Goal: Task Accomplishment & Management: Manage account settings

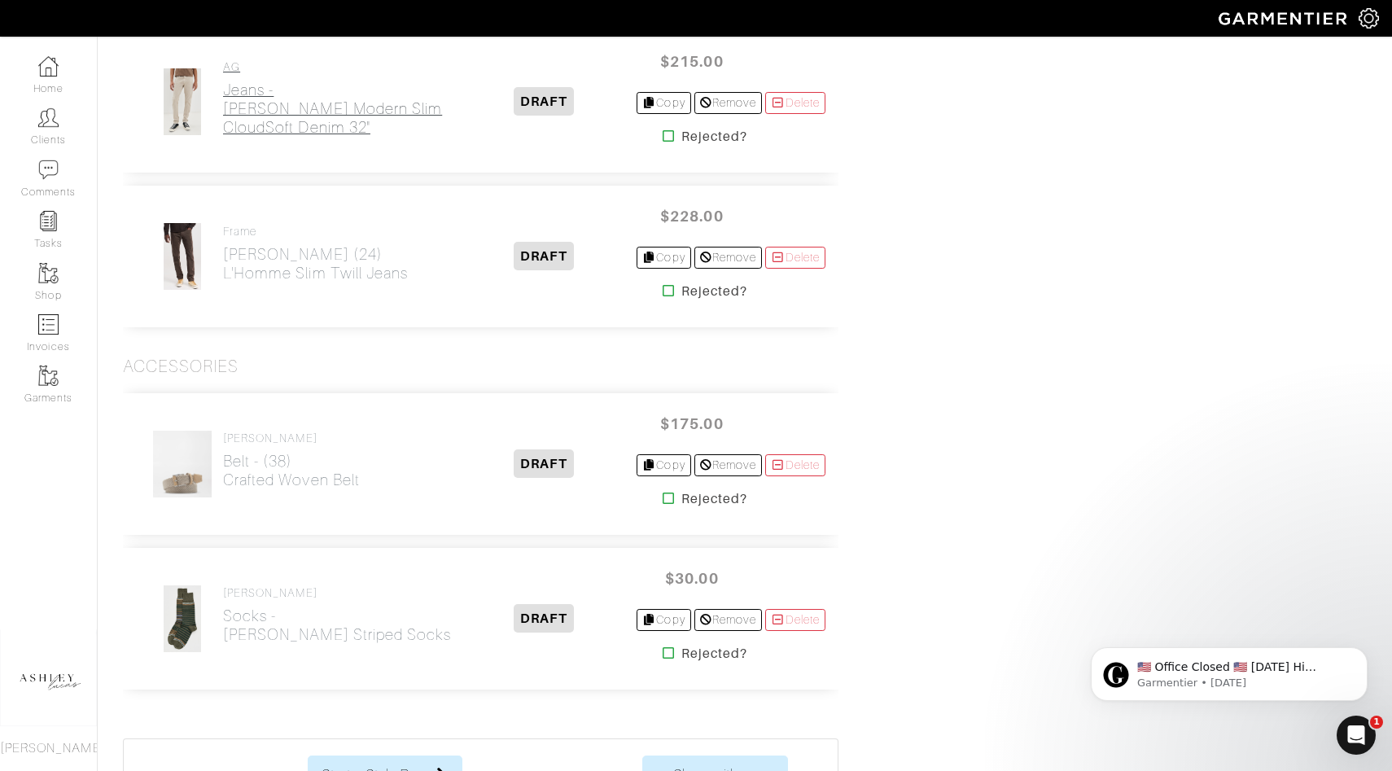
click at [308, 129] on h2 "Jeans - Tellis AG-ed Modern Slim CloudSoft Denim 32"" at bounding box center [337, 109] width 229 height 56
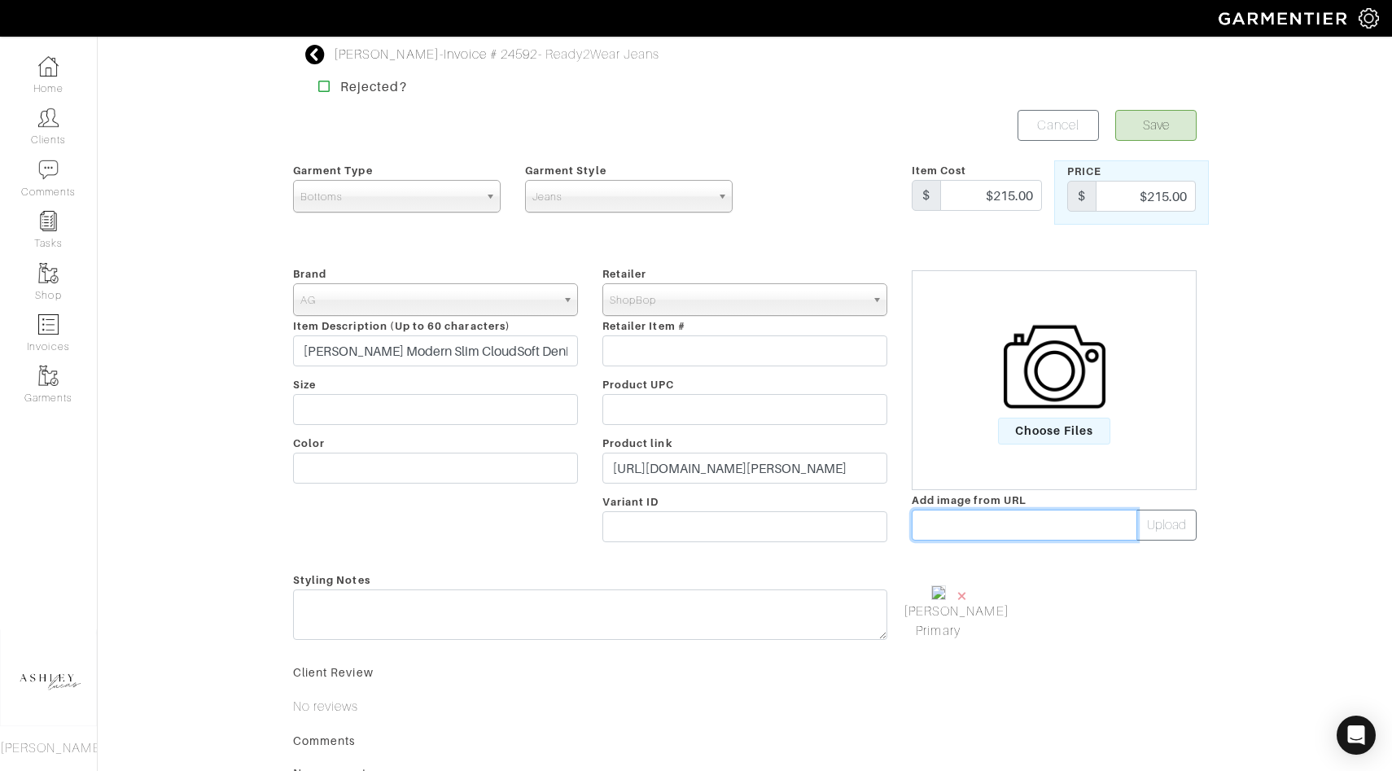
click at [983, 528] on input "text" at bounding box center [1025, 525] width 226 height 31
paste input "https://cdn.agjeans.com/image/private/t_src_3,f_auto,q_auto/1783HYD07YCSP_9"
type input "https://cdn.agjeans.com/image/private/t_src_3,f_auto,q_auto/1783HYD07YCSP_9"
click at [1174, 519] on button "Upload" at bounding box center [1167, 525] width 60 height 31
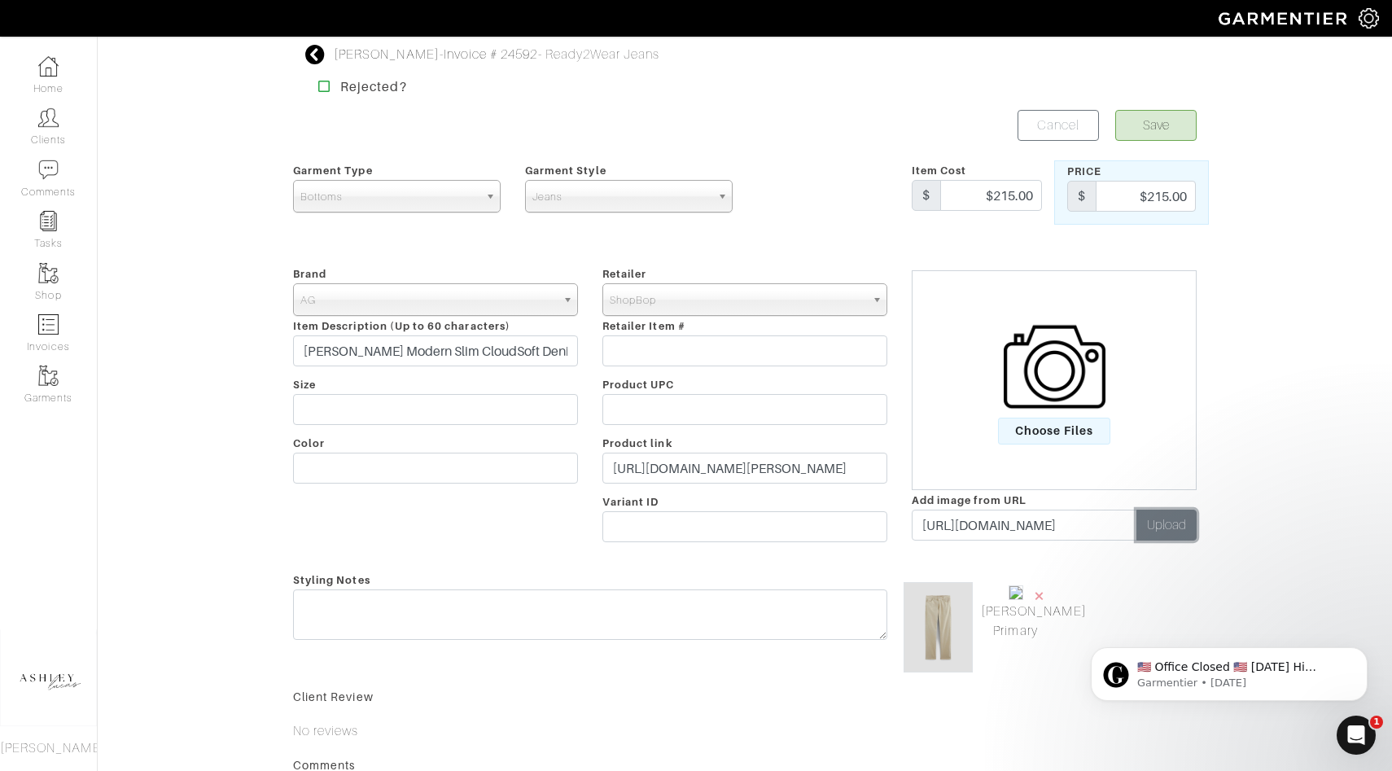
scroll to position [0, 0]
click at [1038, 593] on span "×" at bounding box center [1039, 596] width 13 height 22
click at [1148, 125] on button "Save" at bounding box center [1156, 125] width 81 height 31
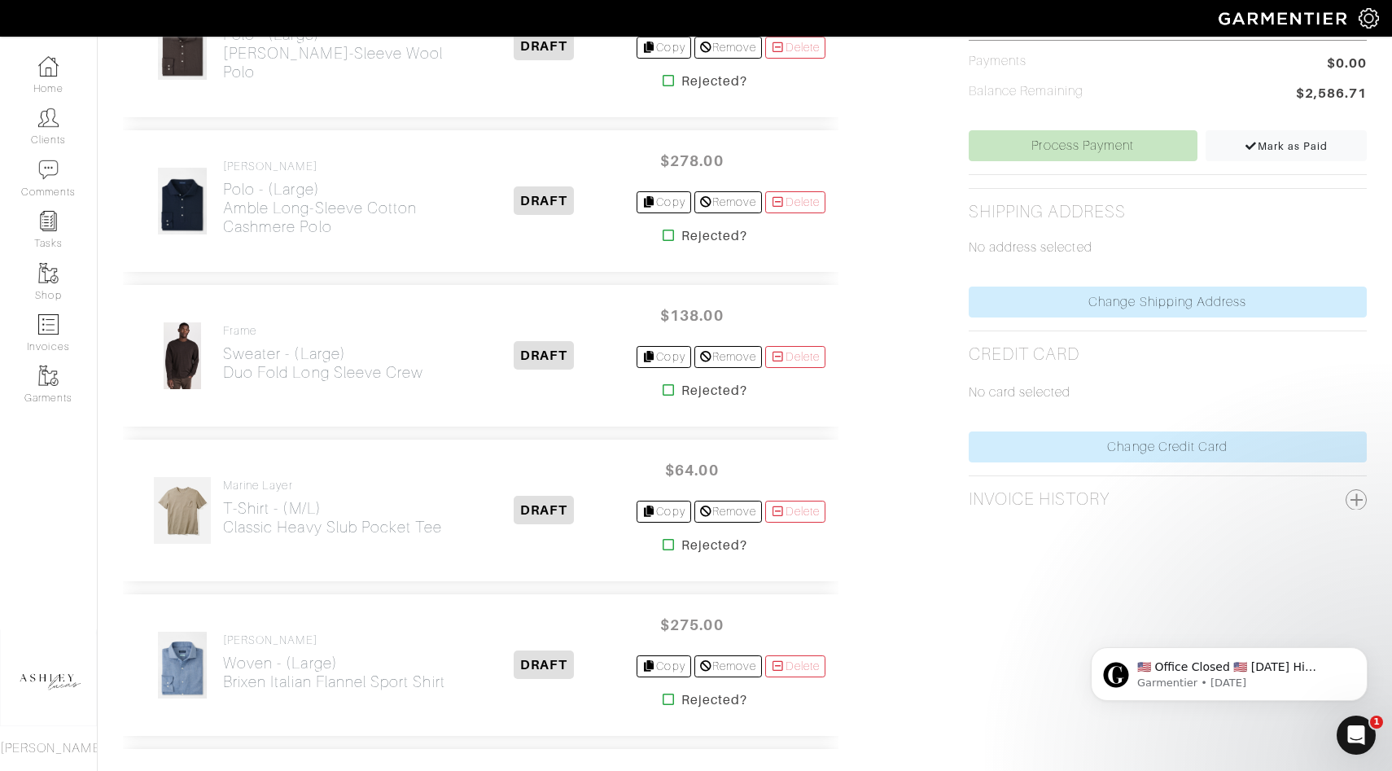
scroll to position [648, 0]
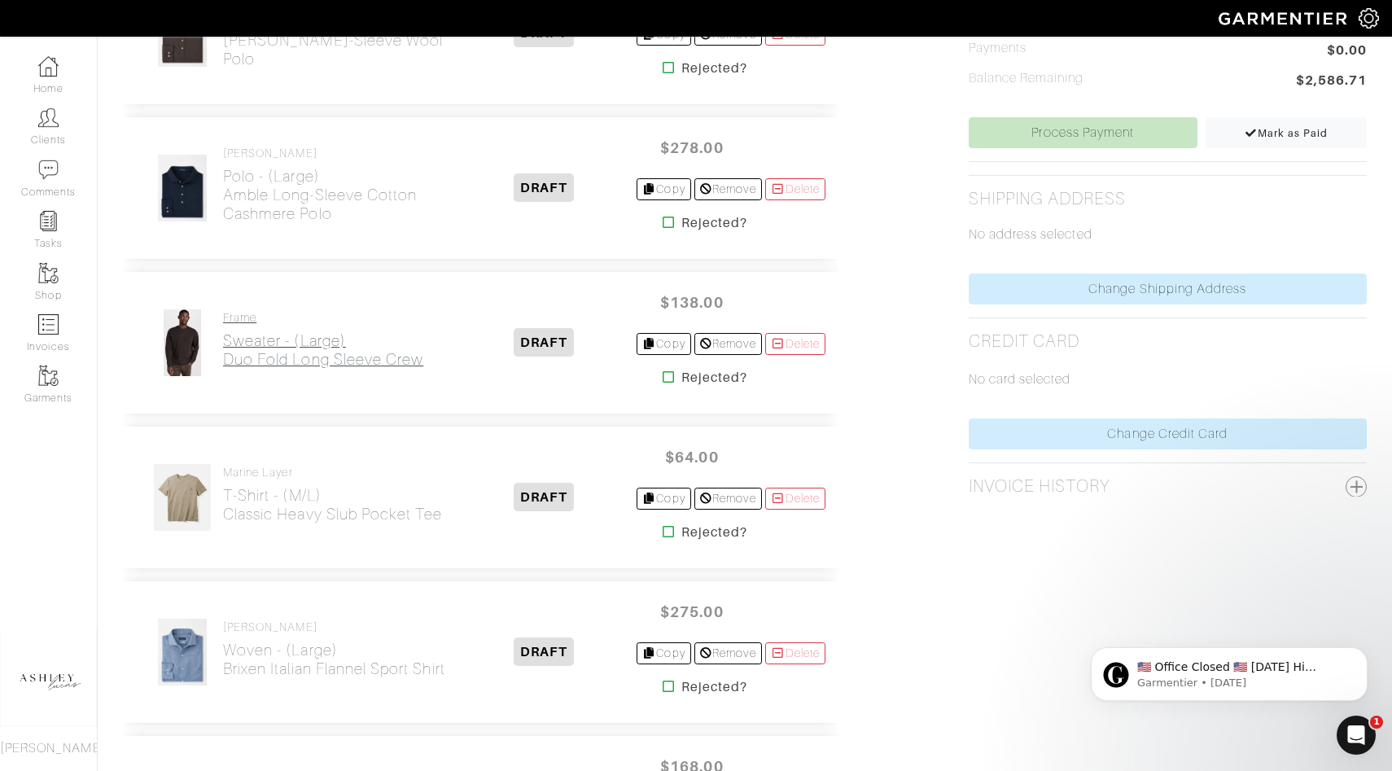
click at [298, 352] on h2 "Sweater - (Large) Duo Fold Long Sleeve Crew" at bounding box center [323, 349] width 200 height 37
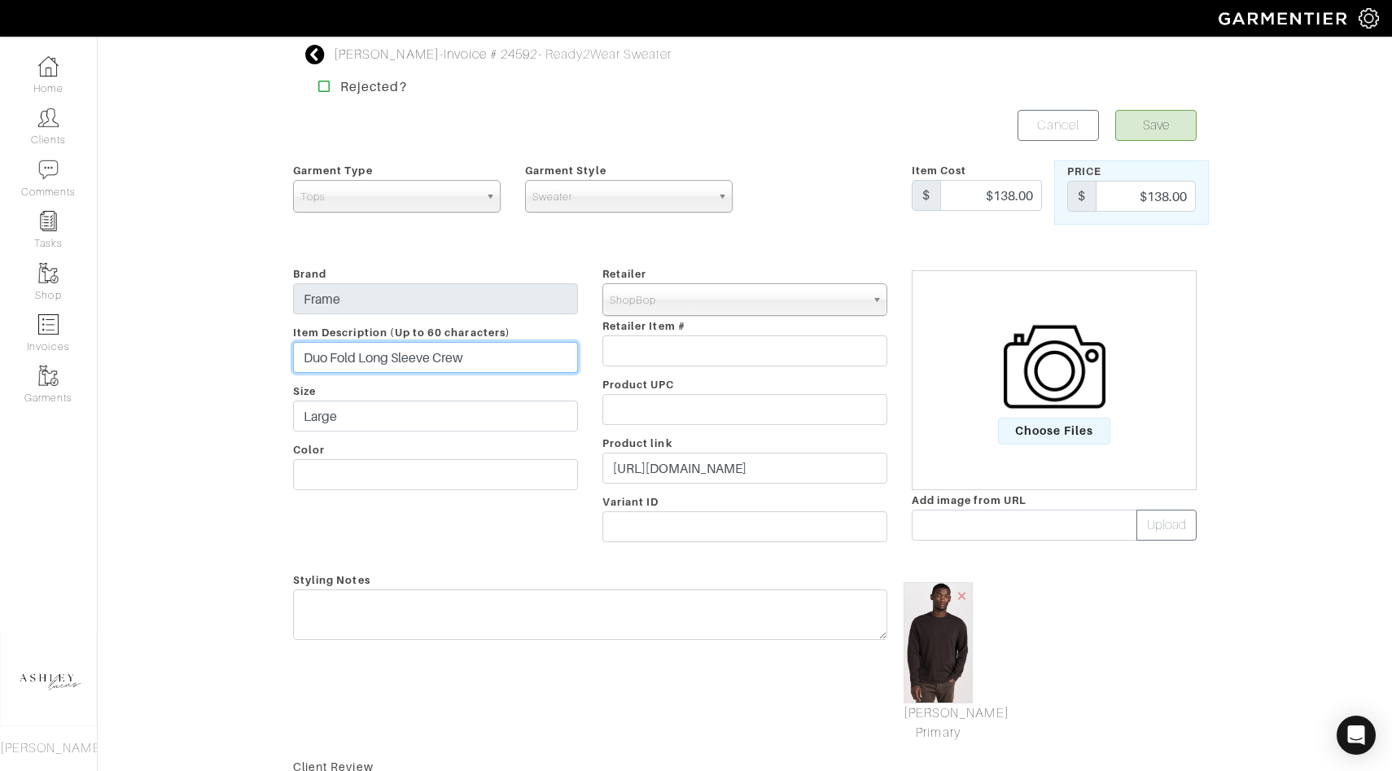
drag, startPoint x: 489, startPoint y: 355, endPoint x: 267, endPoint y: 355, distance: 221.5
click at [266, 356] on div "Brad Johnson - Invoice # 24592 - Ready2Wear Sweater Rejected? Save Cancel Garme…" at bounding box center [696, 524] width 1392 height 958
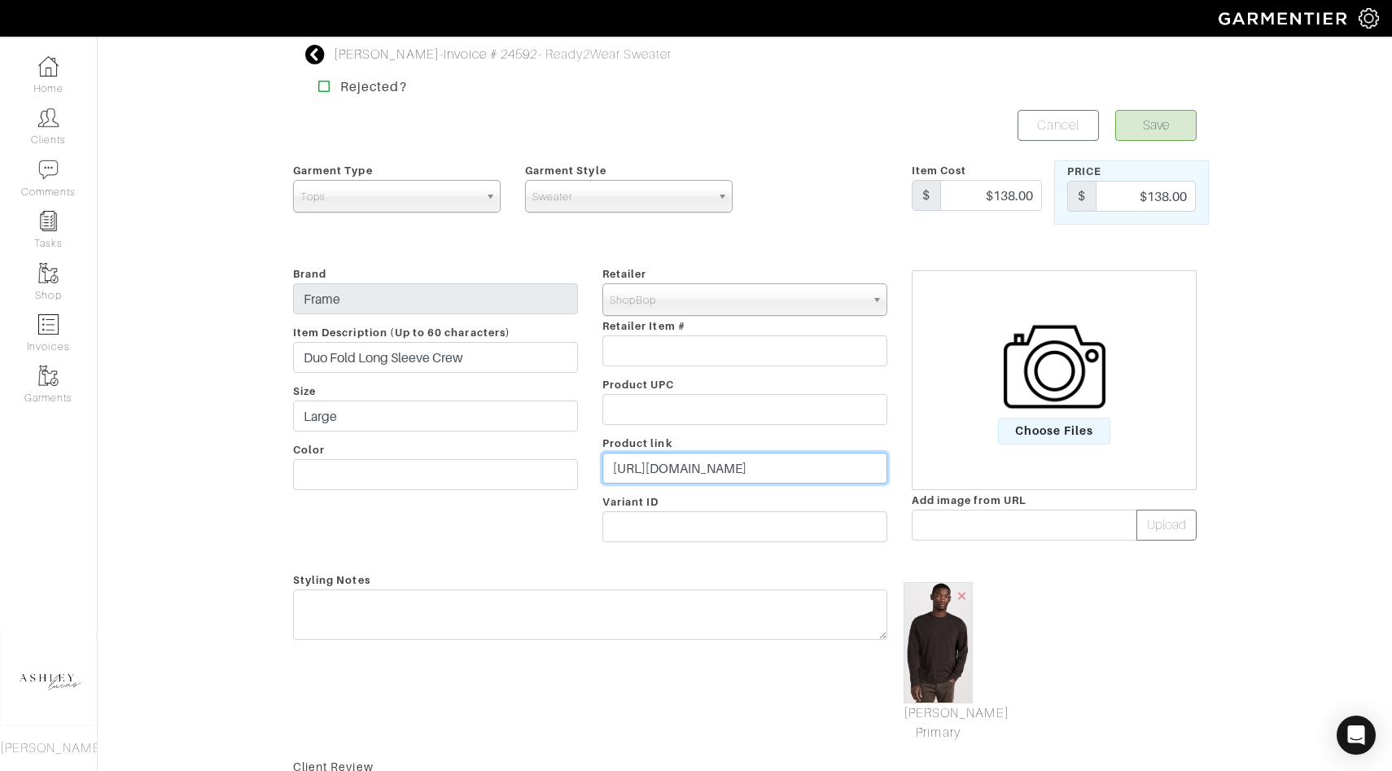
click at [720, 471] on input "https://www.shopbop.com/heather-duofold-tee-frame/vp/v=1/1509524729.htm?fm=orde…" at bounding box center [745, 468] width 285 height 31
click at [1063, 414] on img at bounding box center [1055, 367] width 102 height 102
click at [0, 0] on input "Choose Files" at bounding box center [0, 0] width 0 height 0
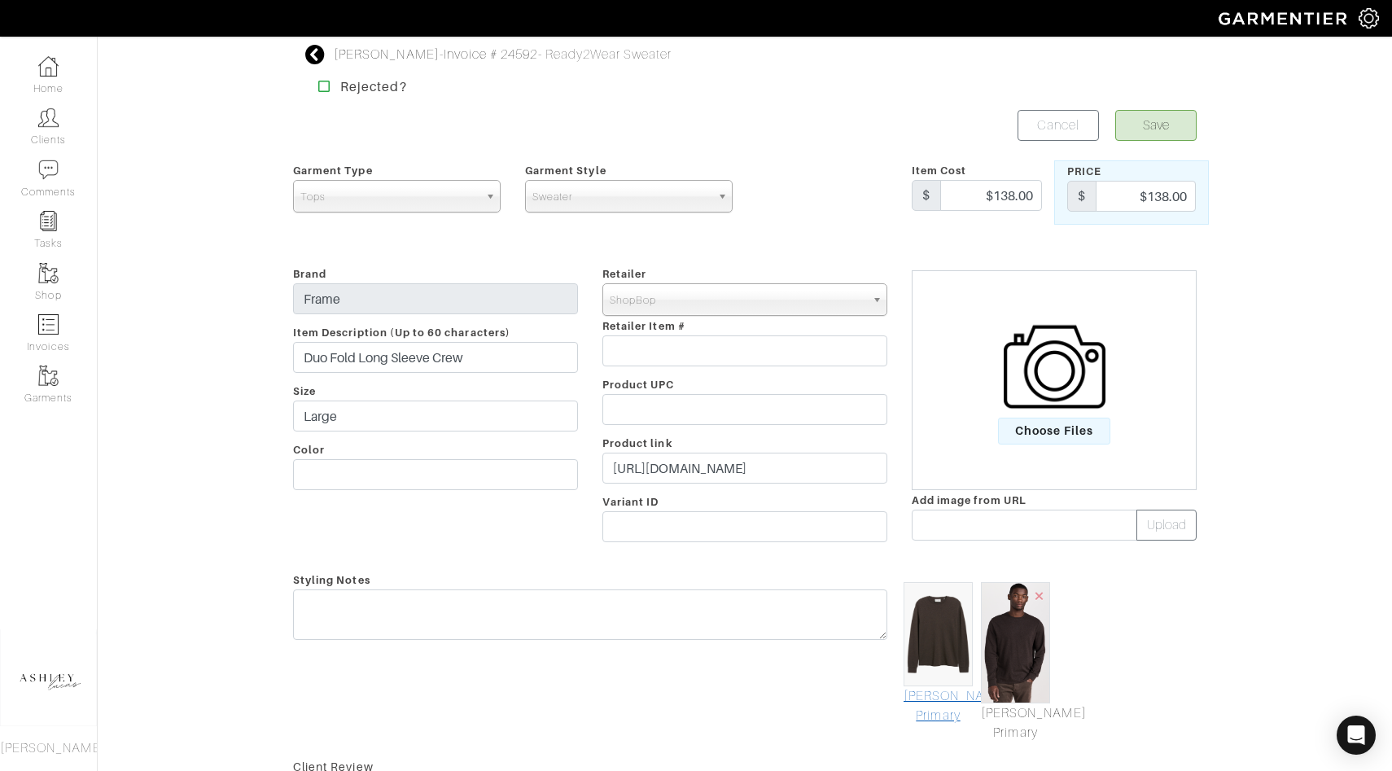
click at [948, 706] on link "Mark As Primary" at bounding box center [938, 705] width 69 height 39
click at [1148, 126] on button "Save" at bounding box center [1156, 125] width 81 height 31
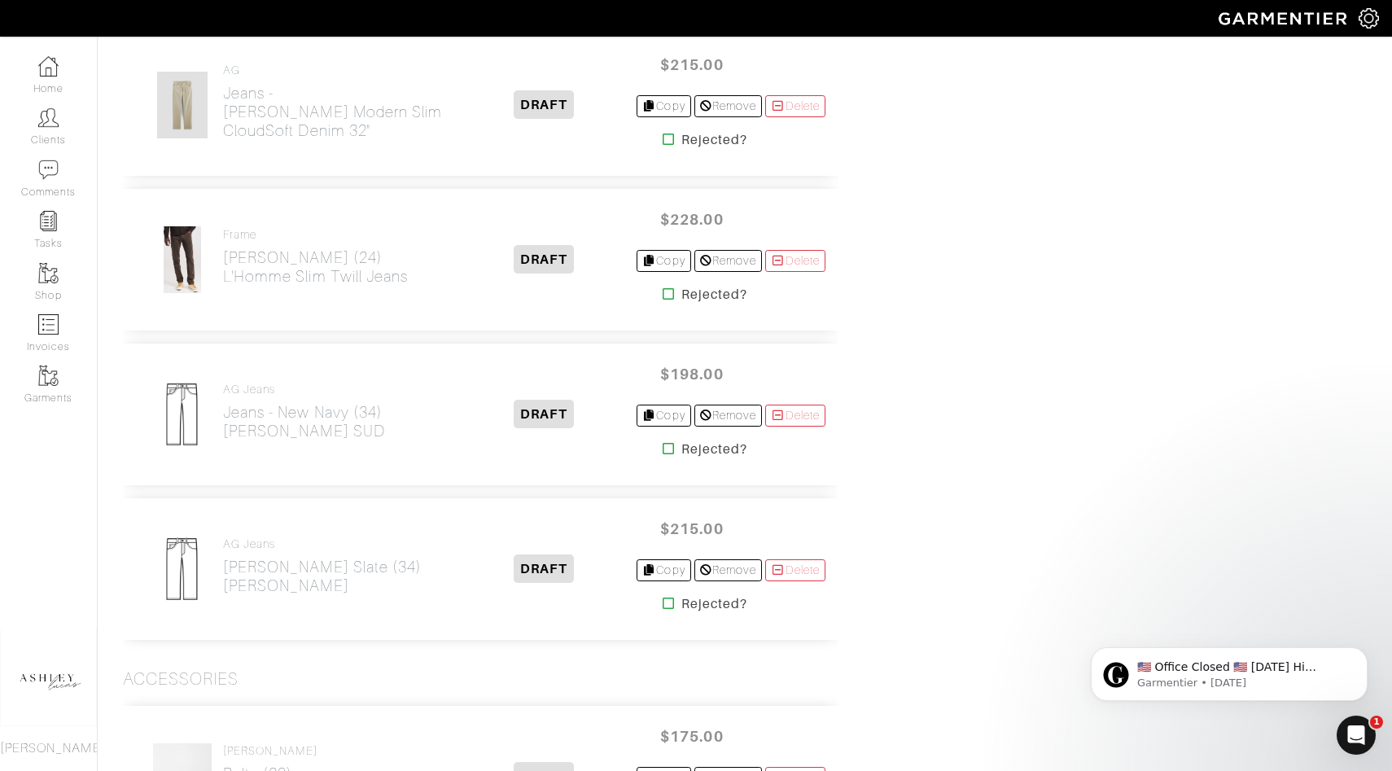
scroll to position [1563, 0]
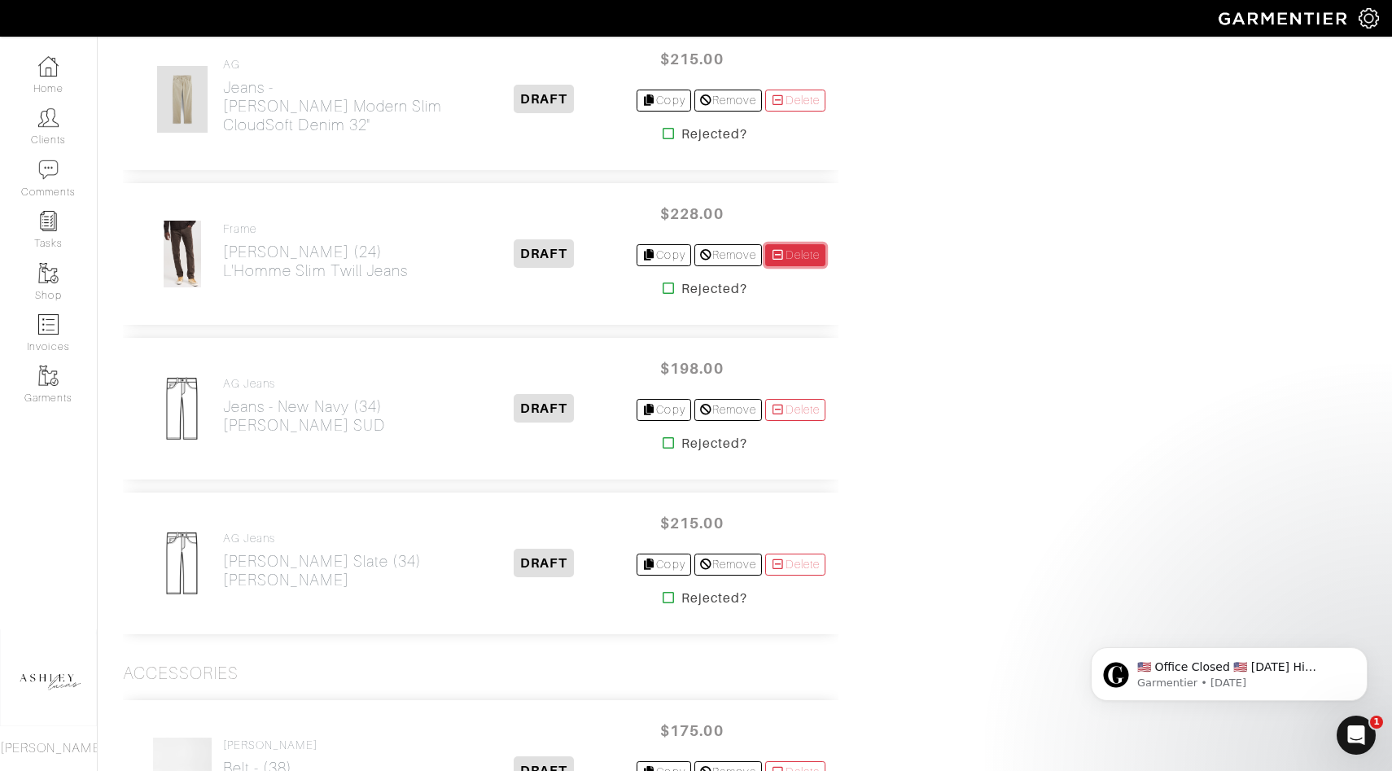
click at [787, 259] on link "Delete" at bounding box center [795, 255] width 60 height 22
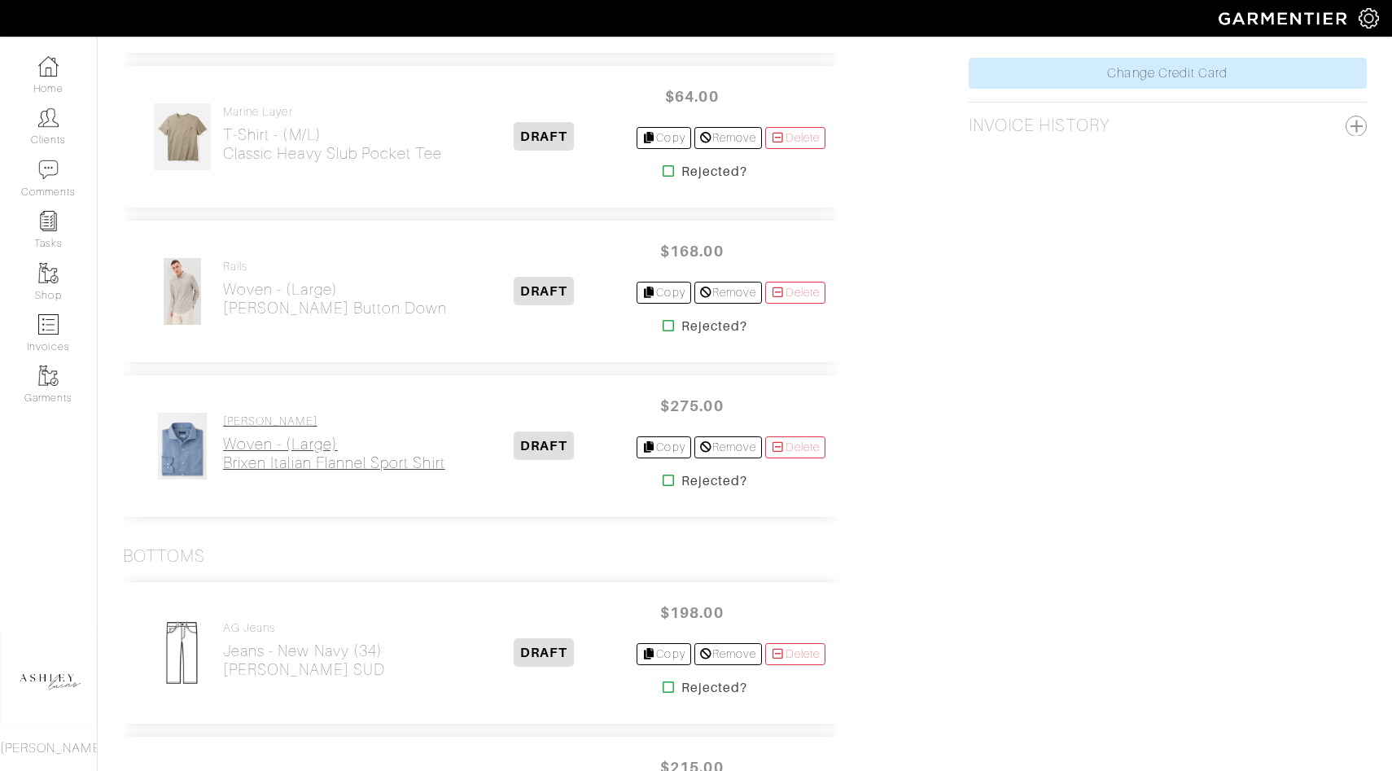
scroll to position [964, 0]
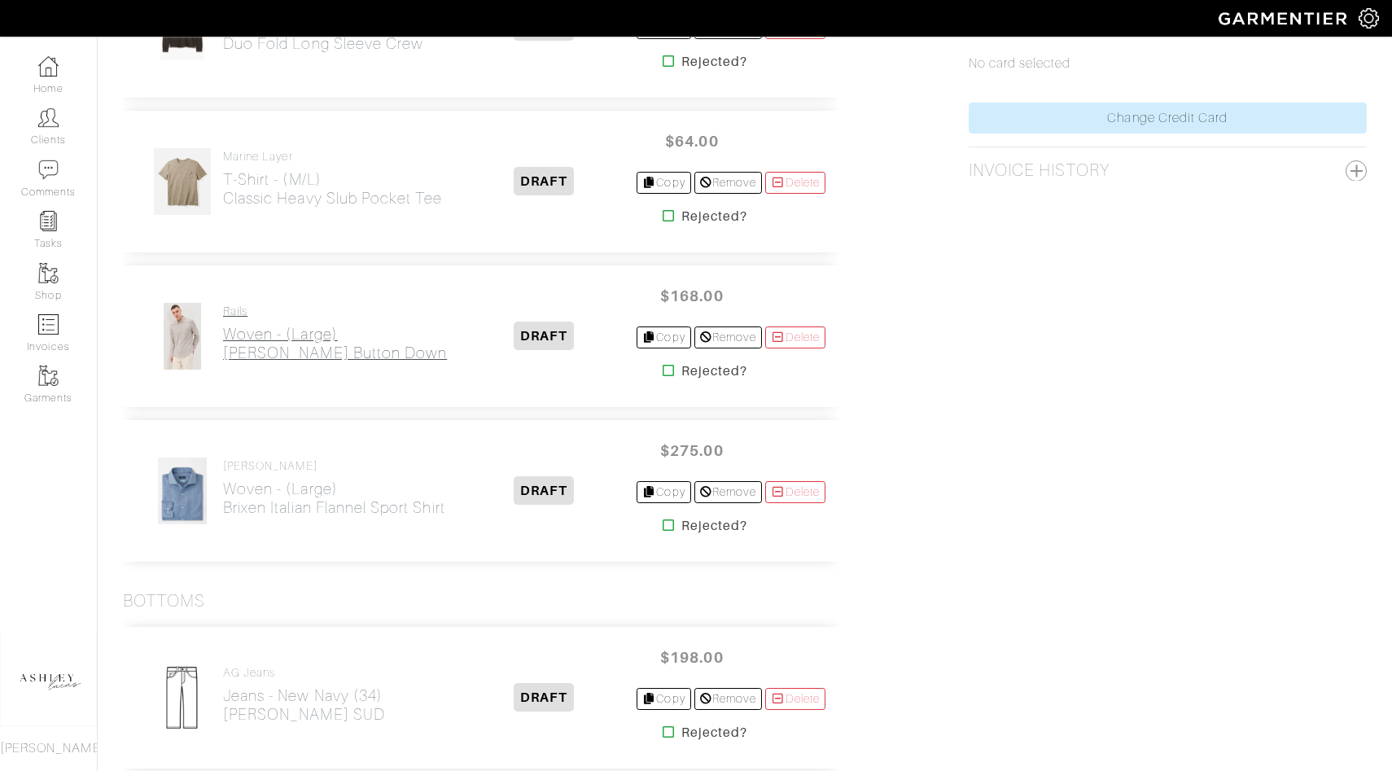
click at [268, 318] on link "Rails Woven - (Large) [PERSON_NAME] Button Down" at bounding box center [335, 334] width 224 height 58
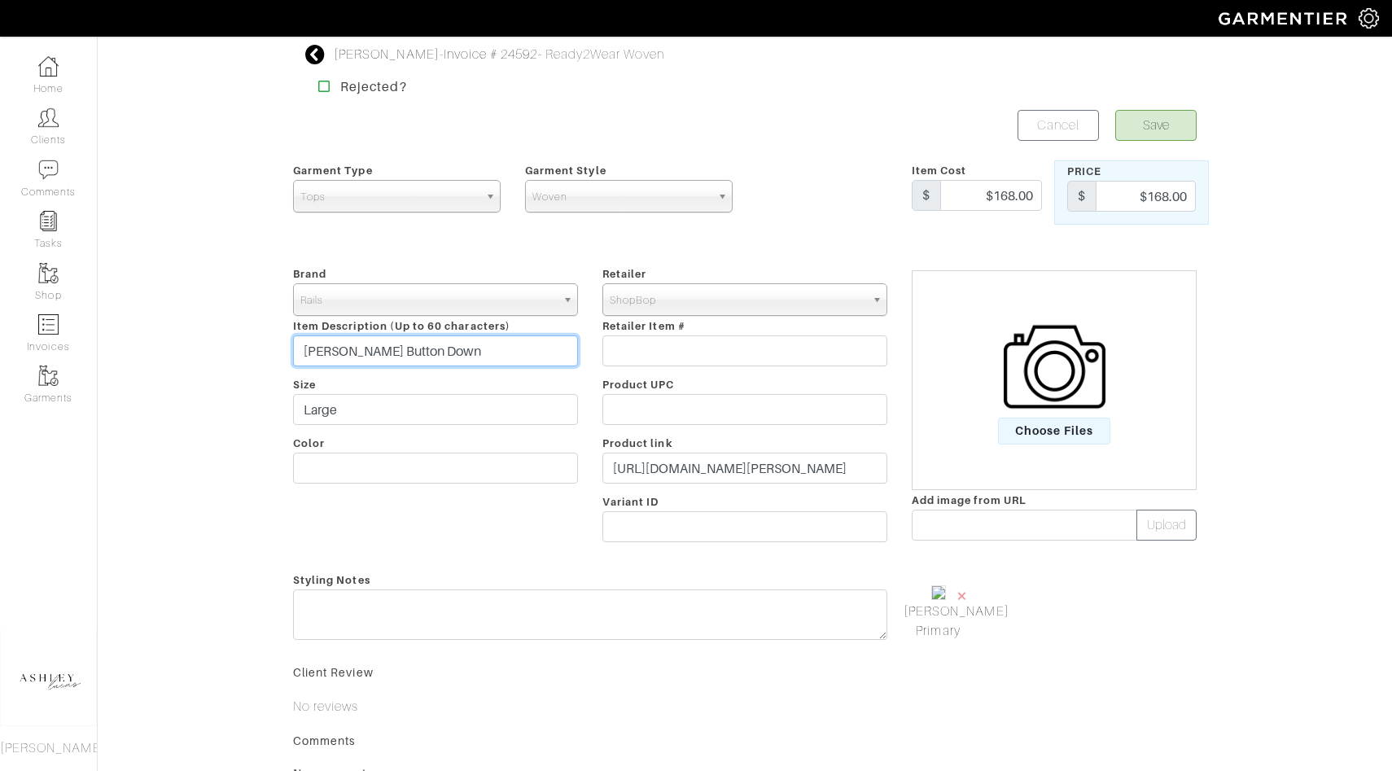
drag, startPoint x: 423, startPoint y: 353, endPoint x: 279, endPoint y: 353, distance: 144.1
click at [279, 353] on div "Brad Johnson - Invoice # 24592 - Ready2Wear Woven Rejected? Save Cancel Garment…" at bounding box center [696, 477] width 1392 height 864
click at [952, 538] on input "text" at bounding box center [1025, 525] width 226 height 31
paste input "https://cdn.saksfifthavenue.com/is/image/saks/0400023086139_CEDAROATSTRIPE?wid=…"
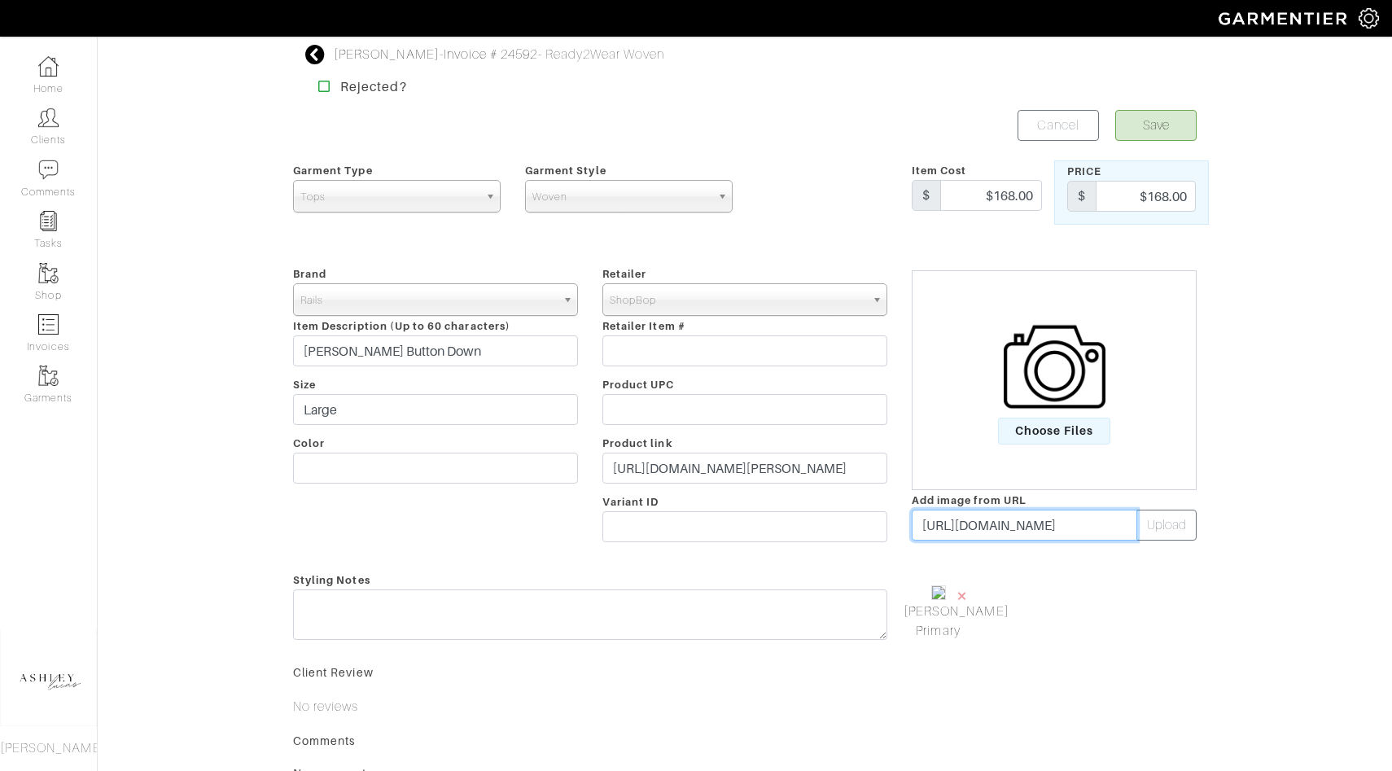
scroll to position [0, 709]
type input "https://cdn.saksfifthavenue.com/is/image/saks/0400023086139_CEDAROATSTRIPE?wid=…"
click at [1164, 532] on button "Upload" at bounding box center [1167, 525] width 60 height 31
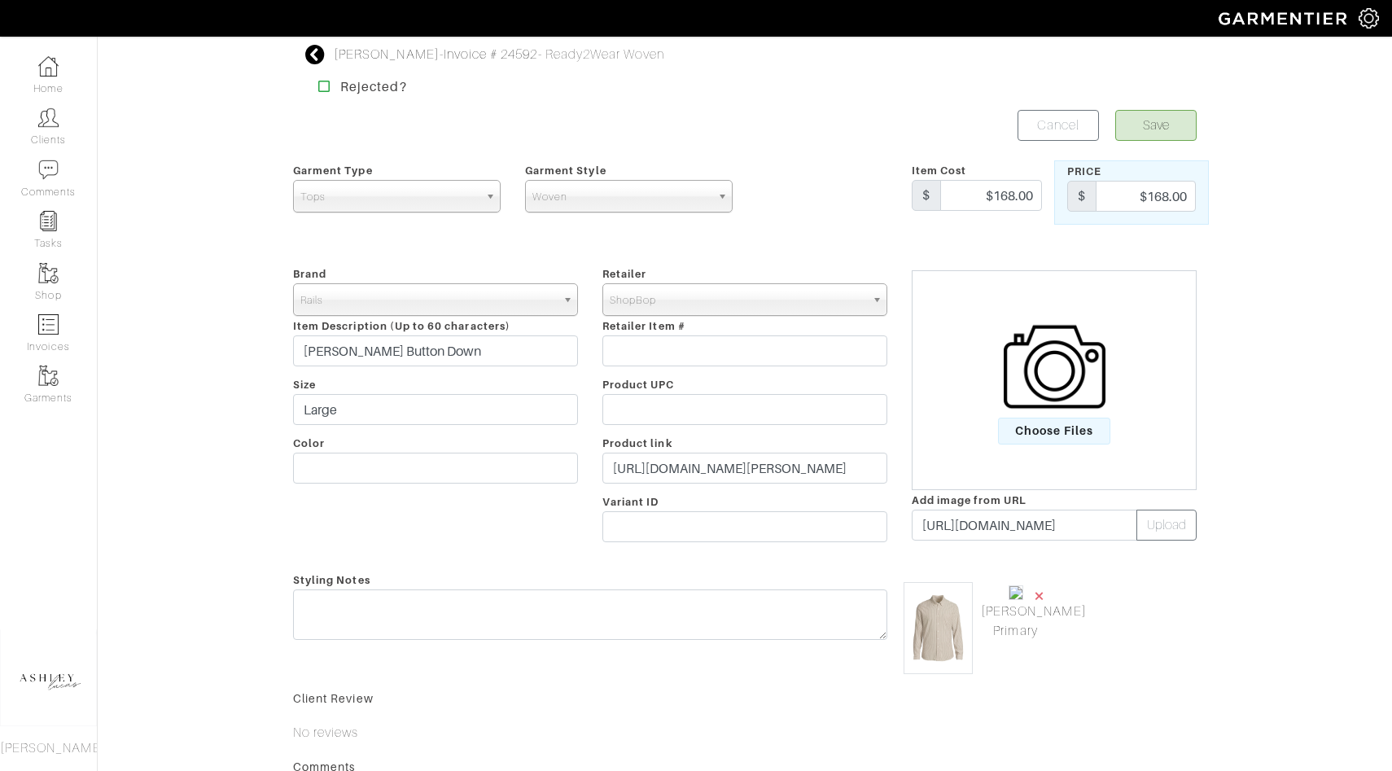
click at [1041, 591] on span "×" at bounding box center [1039, 596] width 13 height 22
click at [1163, 125] on button "Save" at bounding box center [1156, 125] width 81 height 31
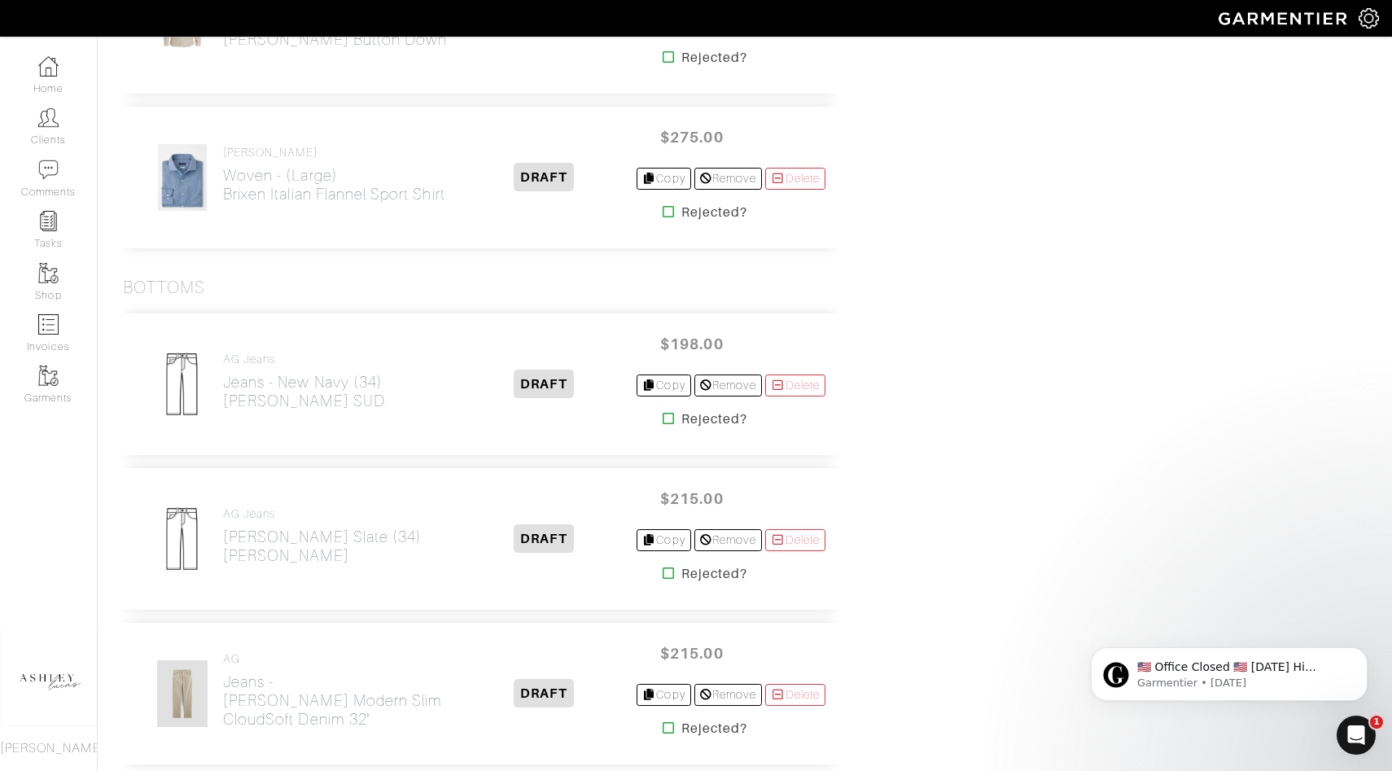
scroll to position [1276, 0]
click at [269, 533] on h2 "Jeans - Brown Slate (34) Tellis" at bounding box center [322, 547] width 199 height 37
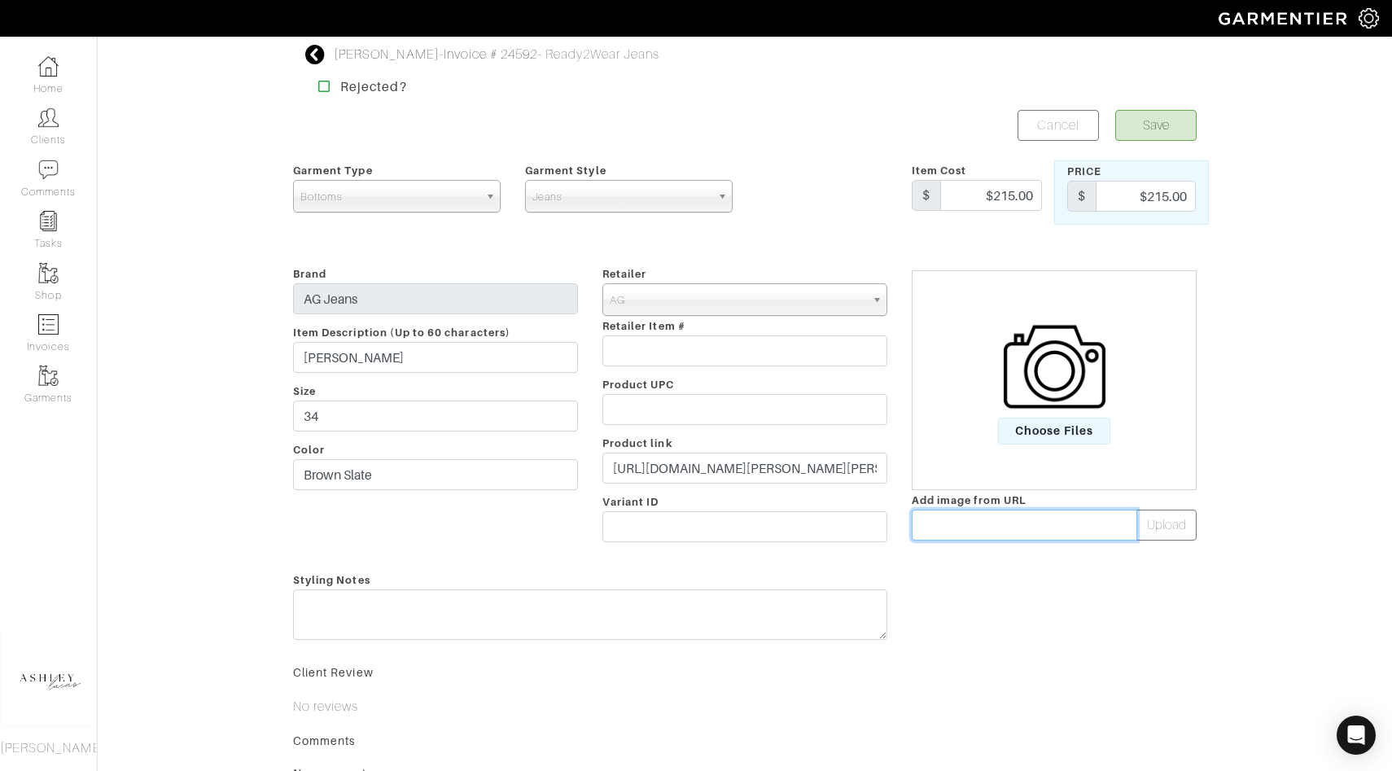
click at [1006, 524] on input "text" at bounding box center [1025, 525] width 226 height 31
paste input "https://cdn.agjeans.com/image/private/t_src_3,f_auto,q_auto/1783HYD07YBWS_9"
type input "https://cdn.agjeans.com/image/private/t_src_3,f_auto,q_auto/1783HYD07YBWS_9"
click at [1159, 521] on button "Upload" at bounding box center [1167, 525] width 60 height 31
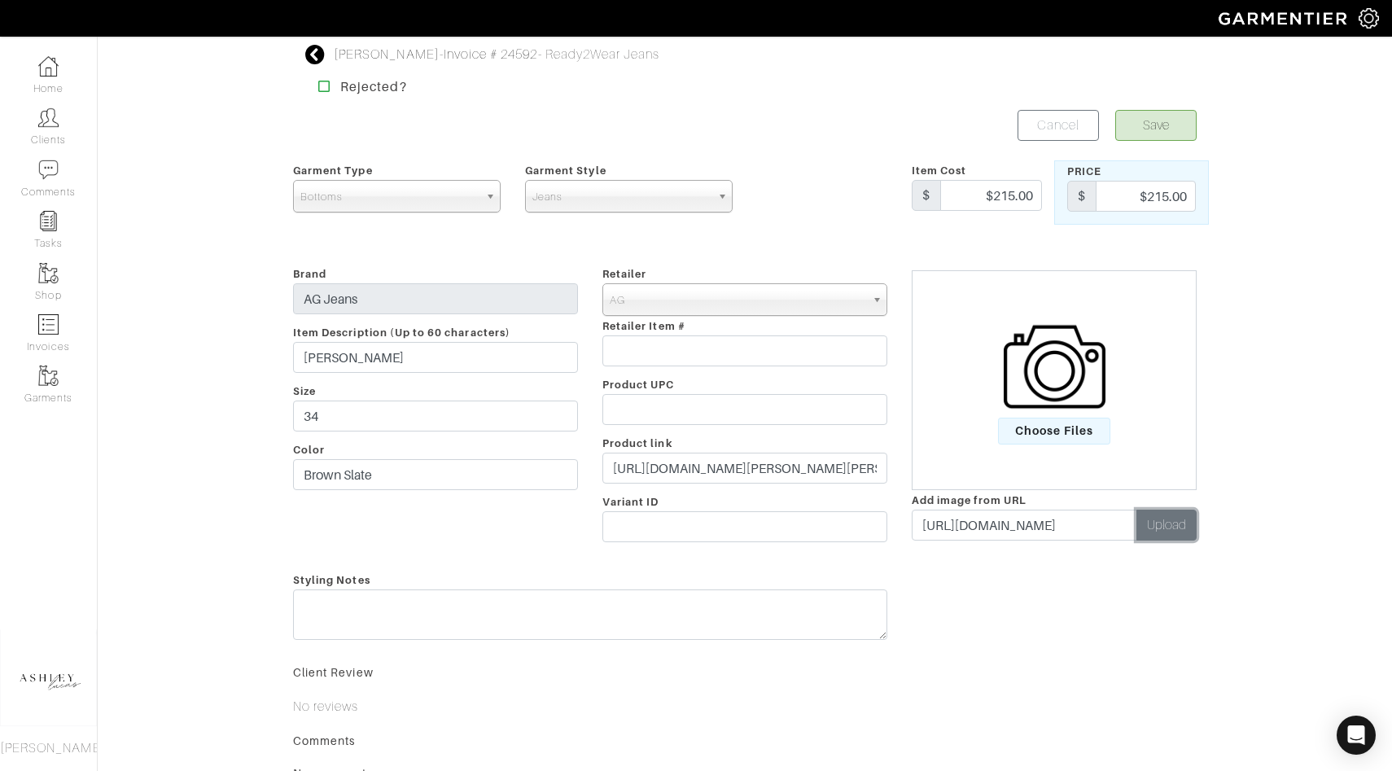
scroll to position [0, 0]
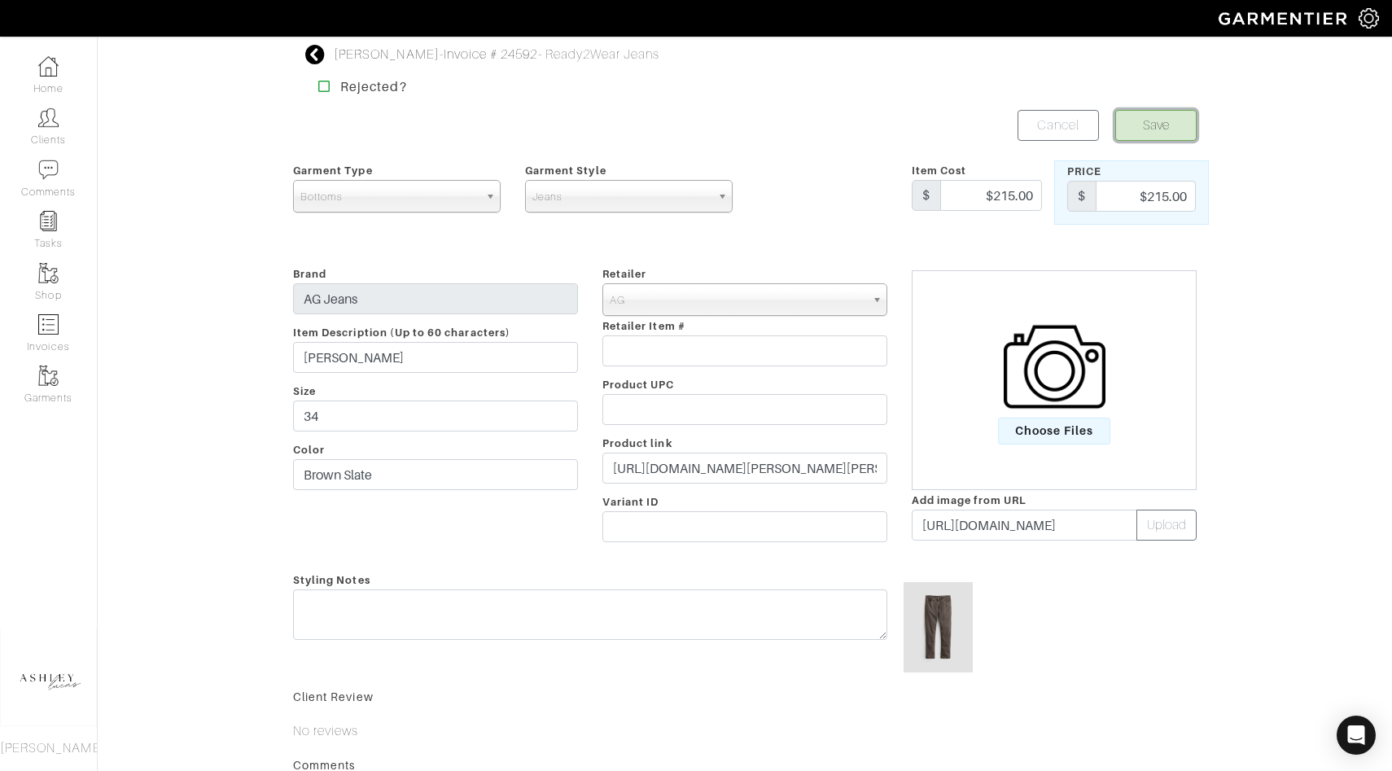
click at [1156, 120] on button "Save" at bounding box center [1156, 125] width 81 height 31
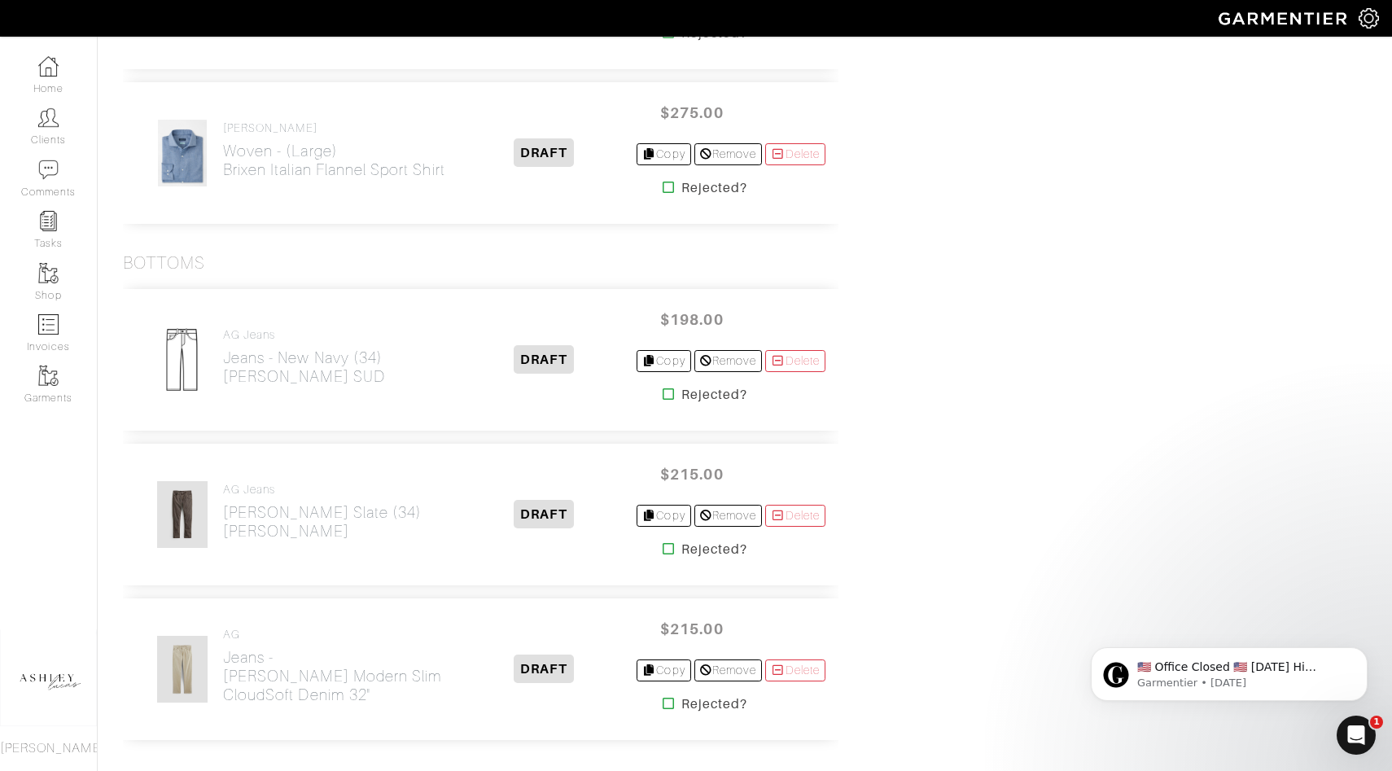
scroll to position [1303, 0]
click at [305, 368] on h2 "Jeans - New Navy (34) [PERSON_NAME][GEOGRAPHIC_DATA]" at bounding box center [304, 366] width 162 height 37
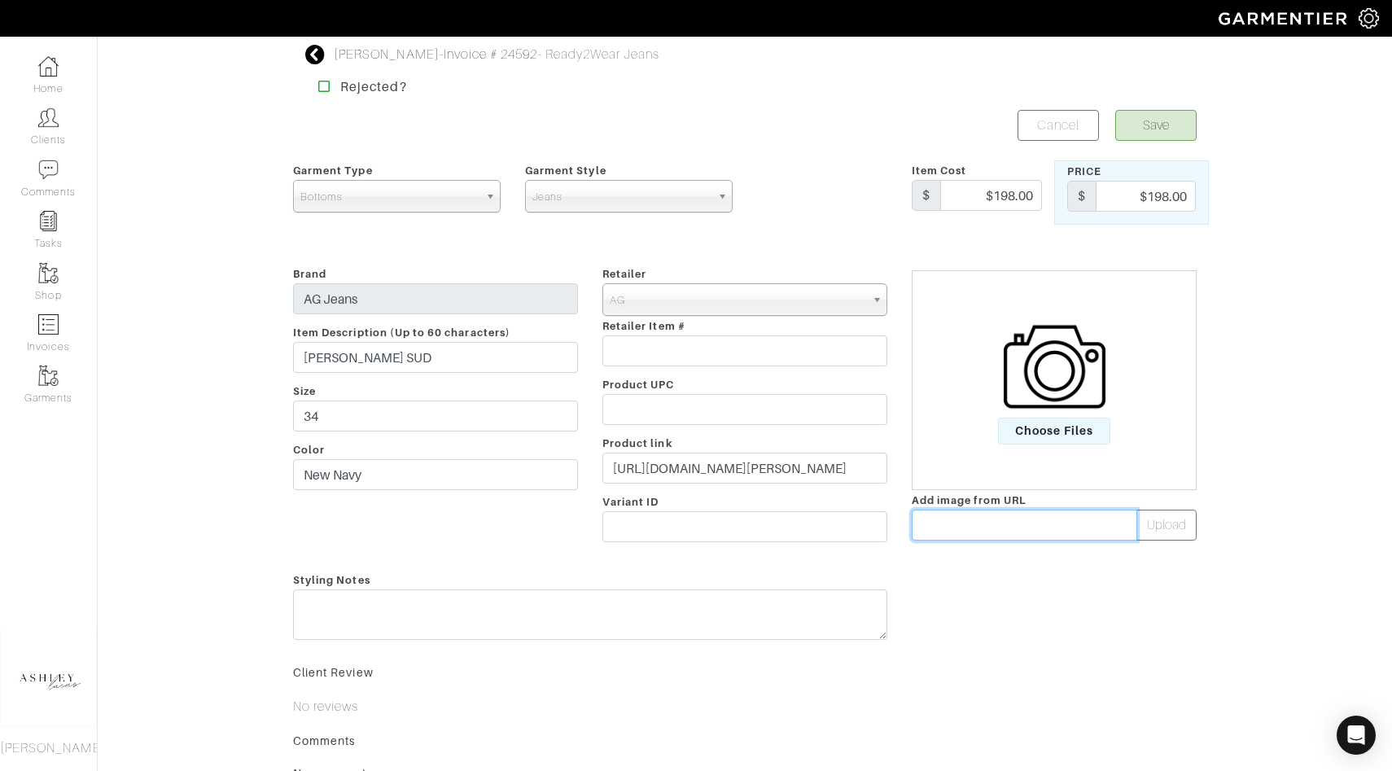
click at [964, 521] on input "text" at bounding box center [1025, 525] width 226 height 31
paste input "[URL][DOMAIN_NAME]"
click at [1177, 525] on button "Upload" at bounding box center [1167, 525] width 60 height 31
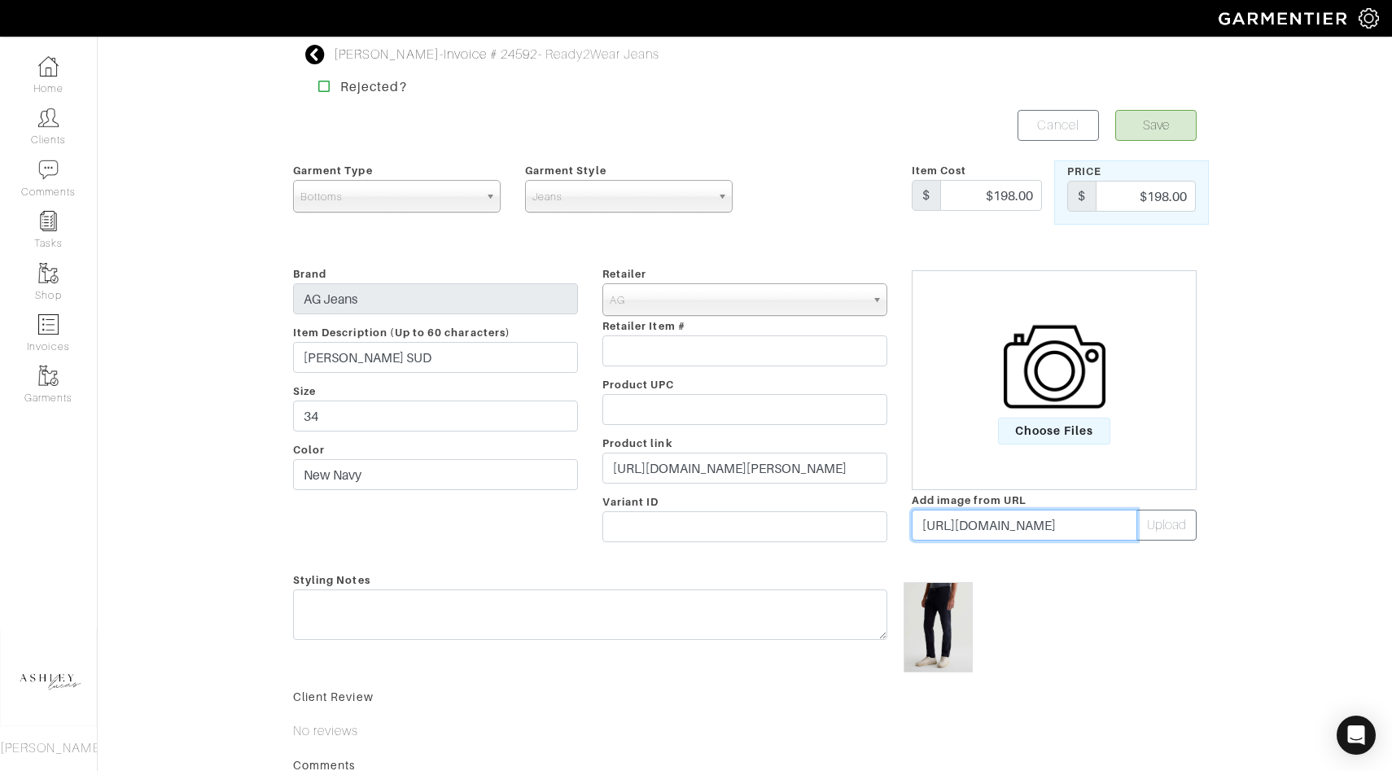
click at [1014, 524] on input "[URL][DOMAIN_NAME]" at bounding box center [1025, 525] width 226 height 31
paste input "6,f_auto,q_auto/1783SUDNNY_9"
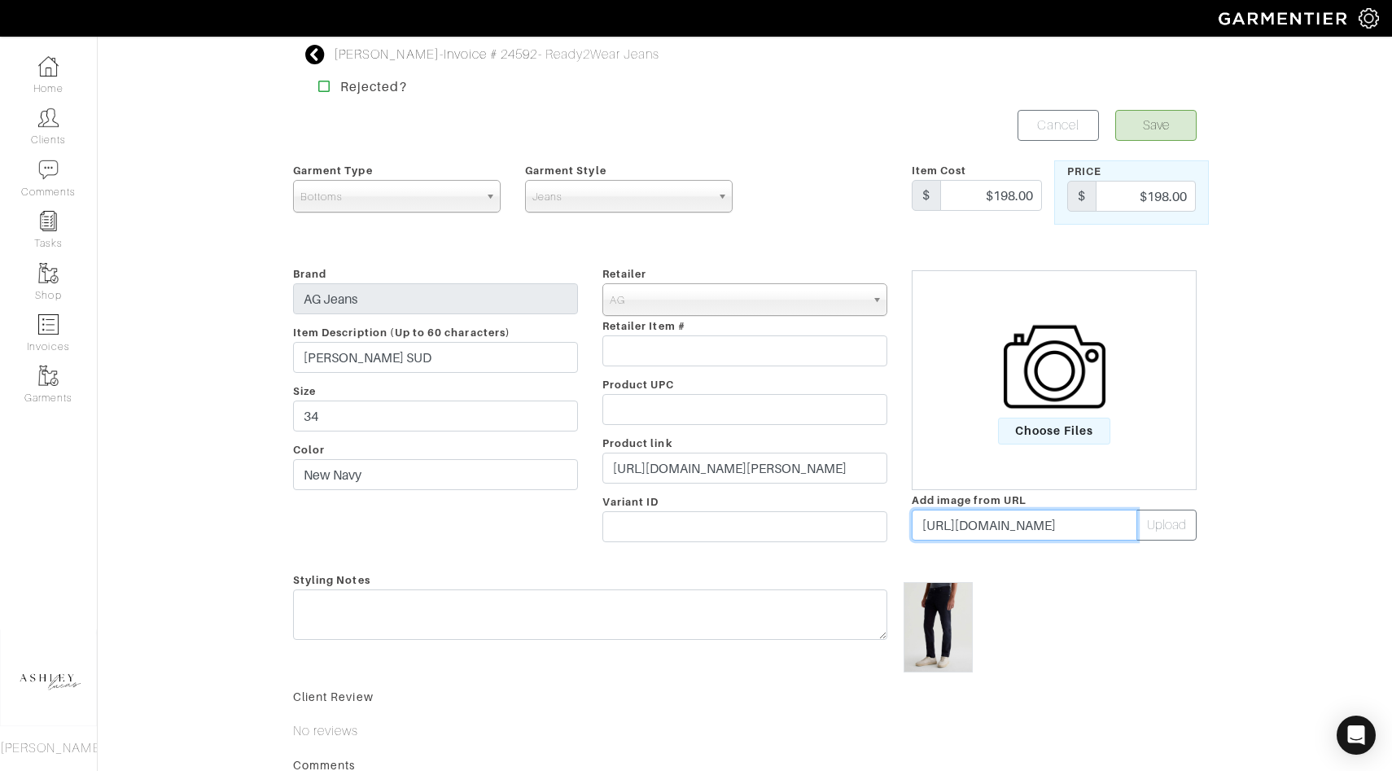
paste input "[URL][DOMAIN_NAME]"
type input "[URL][DOMAIN_NAME][DOMAIN_NAME]"
click at [1098, 525] on input "[URL][DOMAIN_NAME][DOMAIN_NAME]" at bounding box center [1025, 525] width 226 height 31
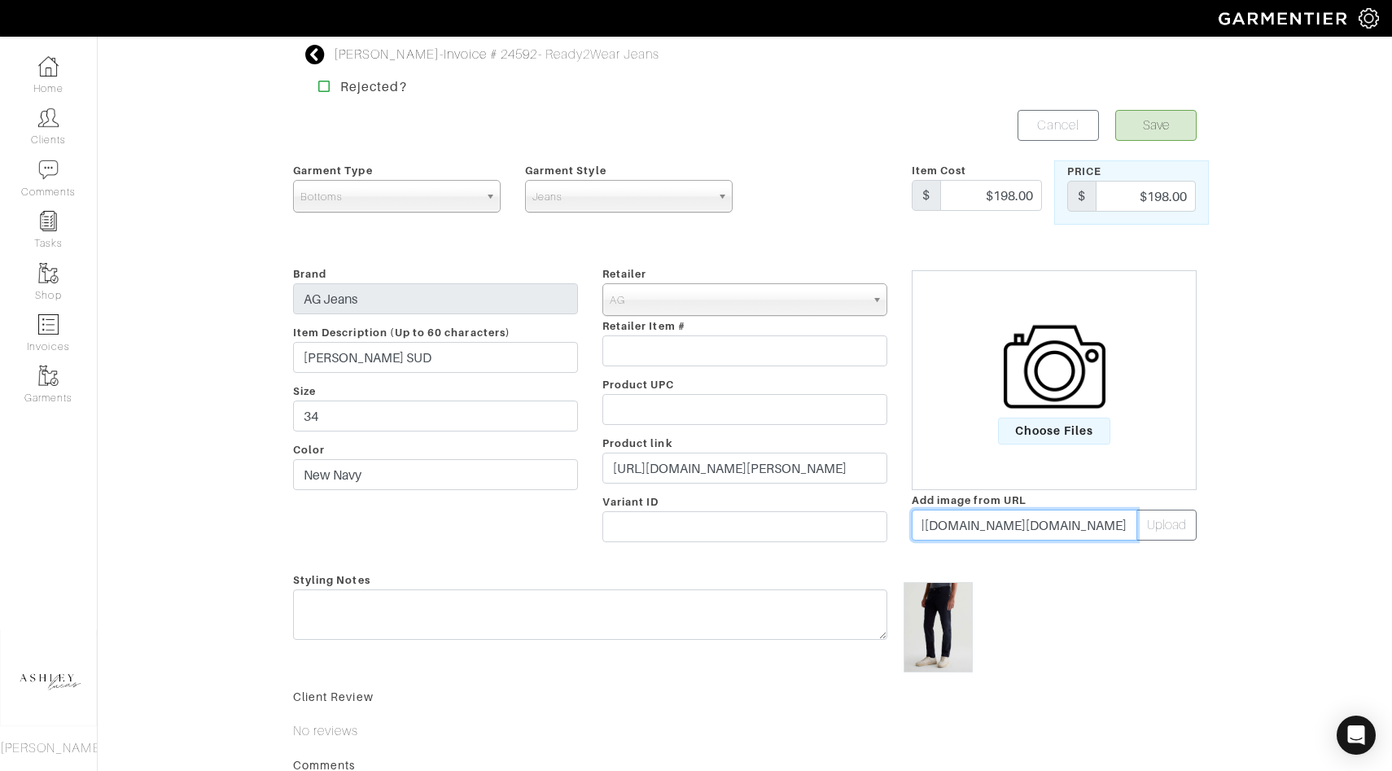
click at [1098, 525] on input "[URL][DOMAIN_NAME][DOMAIN_NAME]" at bounding box center [1025, 525] width 226 height 31
paste input "[URL][DOMAIN_NAME]"
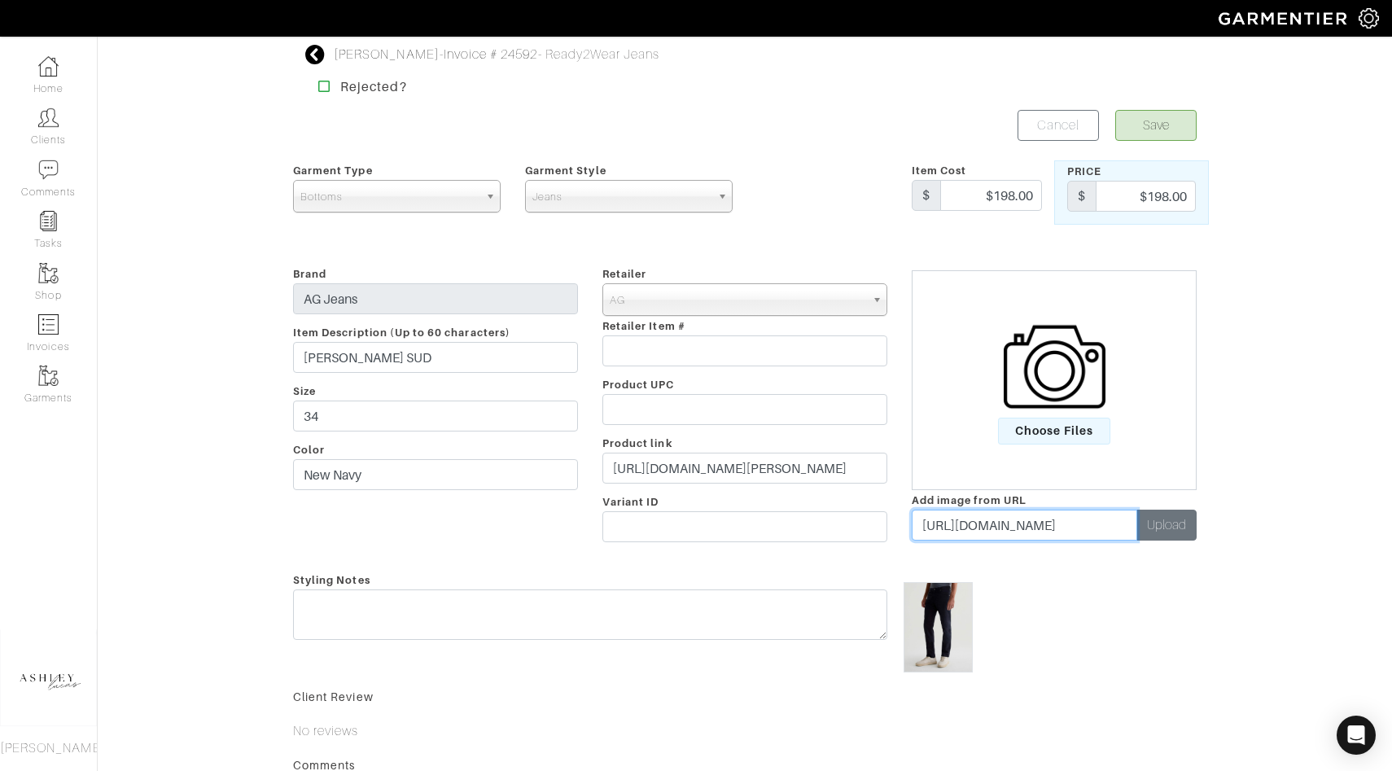
type input "[URL][DOMAIN_NAME]"
click at [1170, 523] on button "Upload" at bounding box center [1167, 525] width 60 height 31
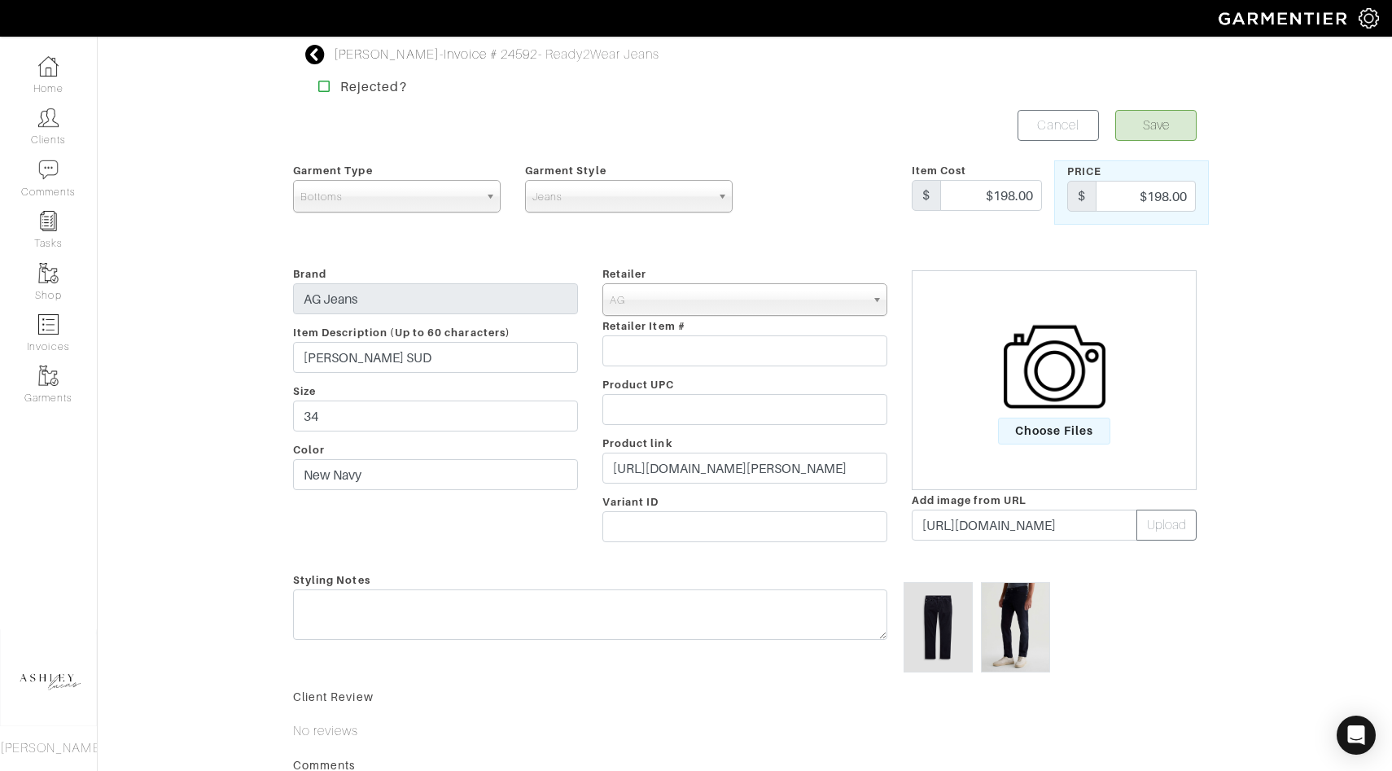
click at [921, 641] on img at bounding box center [938, 627] width 69 height 90
click at [1025, 599] on img at bounding box center [1015, 627] width 69 height 90
click at [1015, 607] on img at bounding box center [1015, 627] width 69 height 90
click at [1145, 127] on button "Save" at bounding box center [1156, 125] width 81 height 31
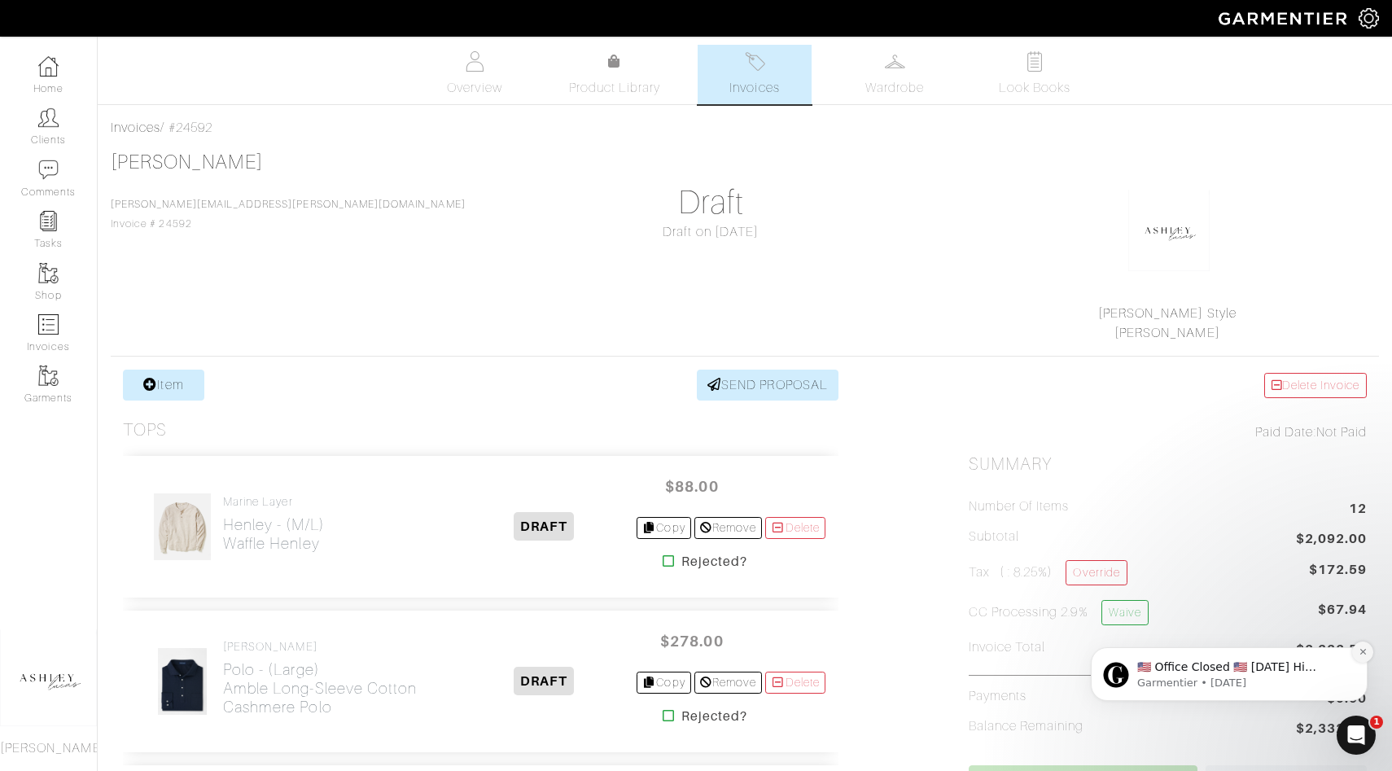
click at [1366, 651] on icon "Dismiss notification" at bounding box center [1363, 651] width 9 height 9
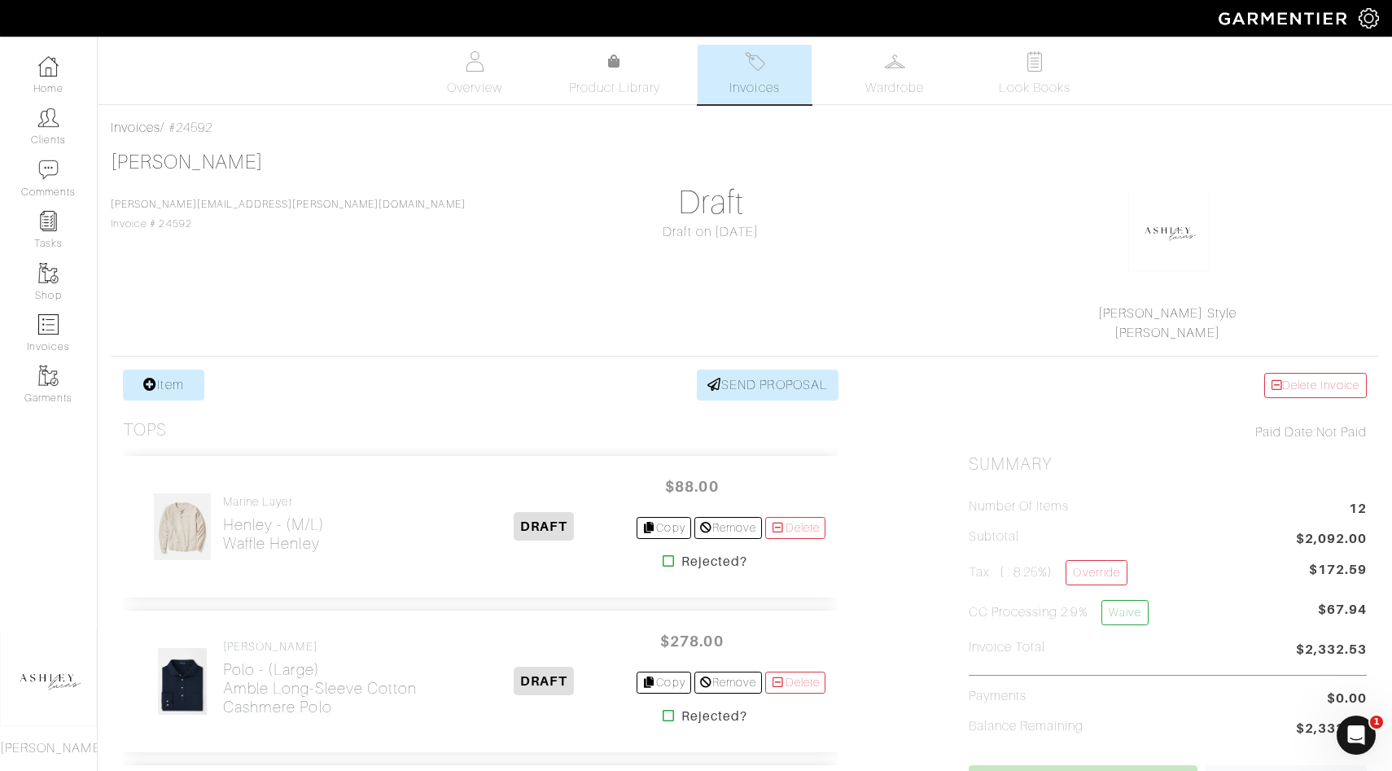
click at [783, 80] on link "Invoices" at bounding box center [755, 74] width 114 height 59
